Goal: Information Seeking & Learning: Learn about a topic

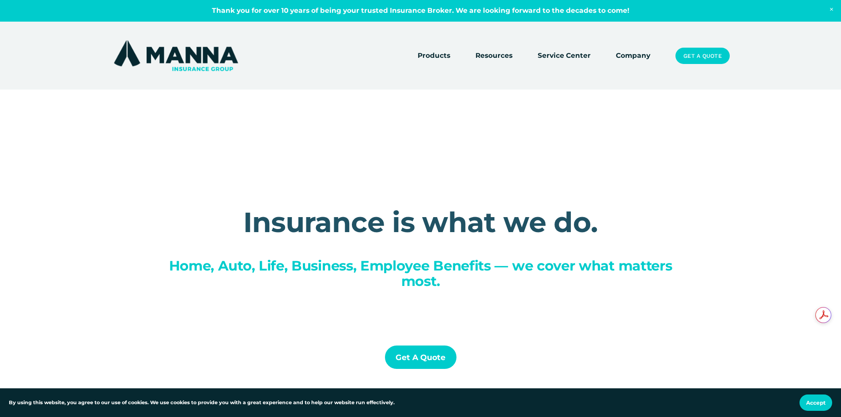
click at [639, 54] on link "Company" at bounding box center [633, 56] width 34 height 12
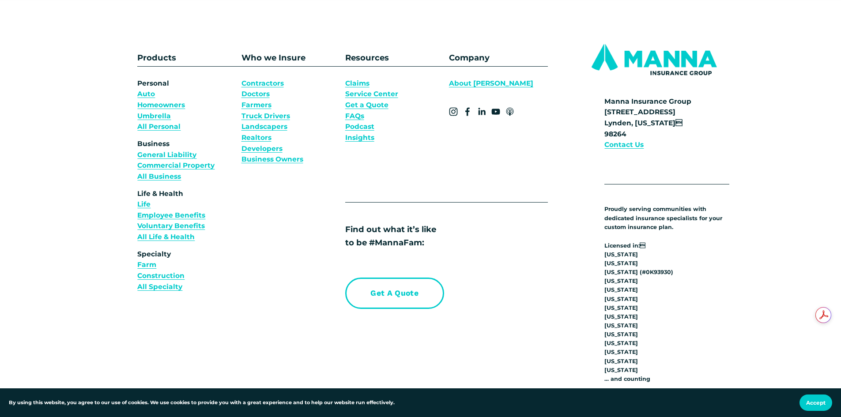
scroll to position [6625, 0]
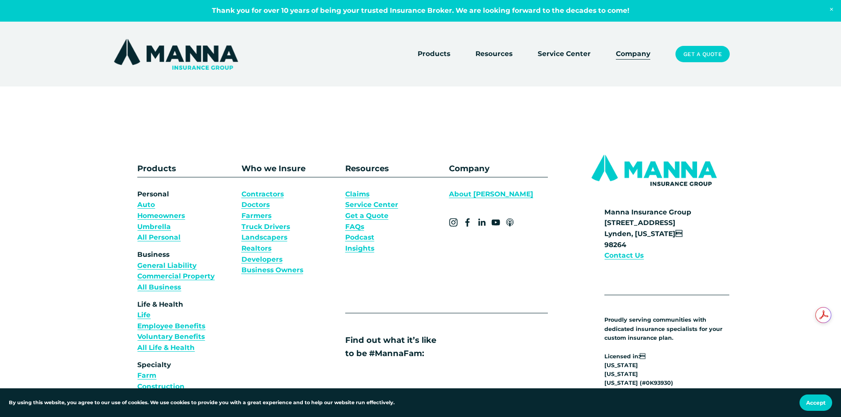
click at [472, 193] on link "About [PERSON_NAME]" at bounding box center [491, 194] width 84 height 11
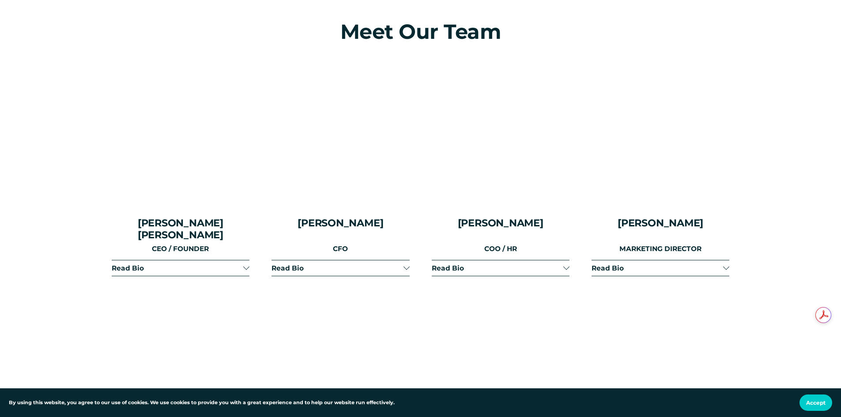
scroll to position [1192, 0]
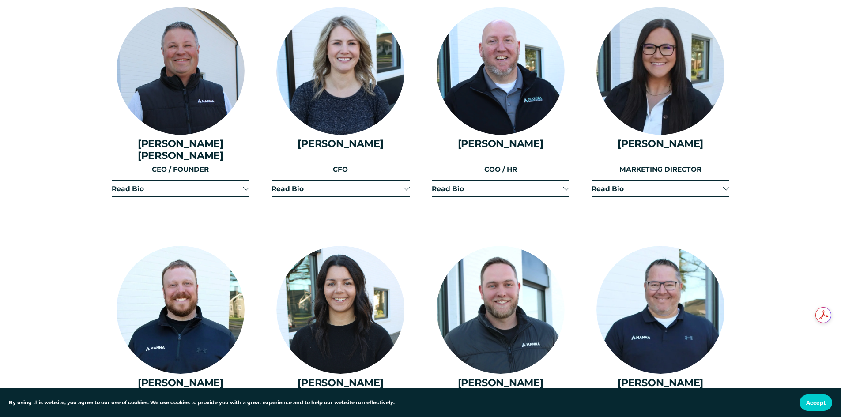
click at [245, 185] on div at bounding box center [246, 188] width 6 height 6
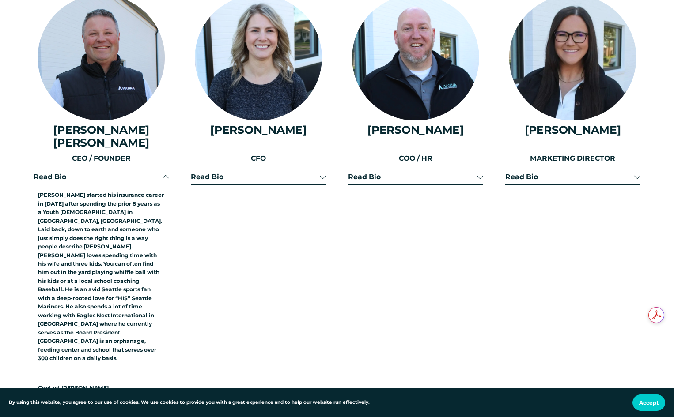
scroll to position [1147, 0]
